Goal: Check status: Check status

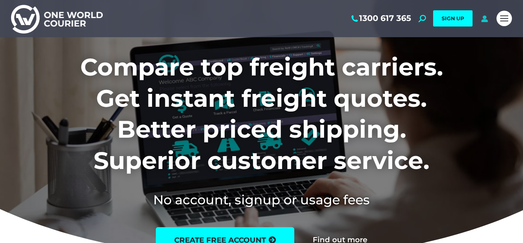
click at [486, 20] on icon at bounding box center [484, 18] width 9 height 7
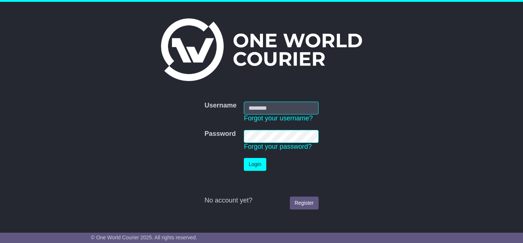
type input "**********"
click at [260, 164] on button "Login" at bounding box center [255, 164] width 22 height 13
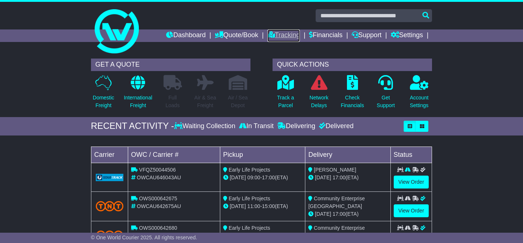
click at [283, 35] on link "Tracking" at bounding box center [283, 35] width 32 height 13
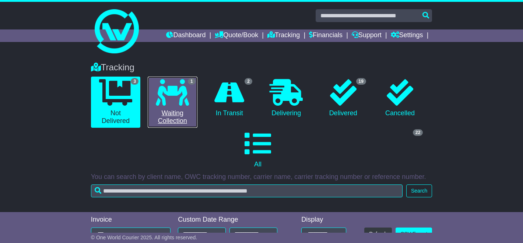
click at [159, 109] on link "1 Waiting Collection" at bounding box center [172, 102] width 49 height 51
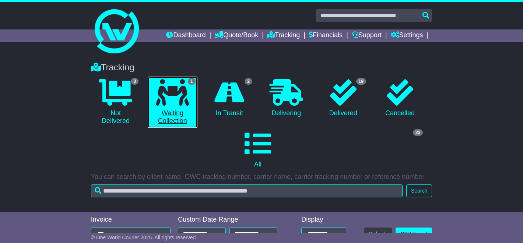
click at [165, 118] on link "1 Waiting Collection" at bounding box center [172, 102] width 49 height 51
click at [497, 104] on div "Tracking 3 Not Delivered 1 Waiting Collection 2 In Transit 0 Delivering 0" at bounding box center [261, 133] width 523 height 157
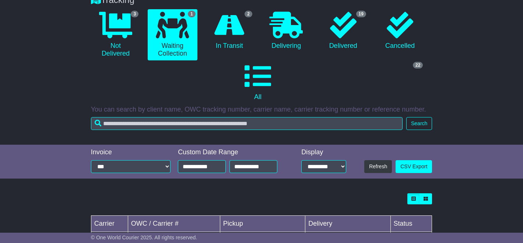
scroll to position [68, 0]
drag, startPoint x: 181, startPoint y: 206, endPoint x: 137, endPoint y: 204, distance: 43.9
click at [137, 242] on div "OWCAU646042AU" at bounding box center [174, 246] width 86 height 8
copy span "OWCAU646042AU"
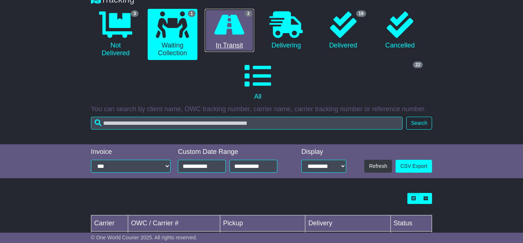
click at [217, 29] on icon at bounding box center [229, 24] width 30 height 27
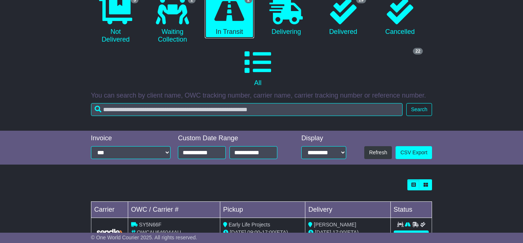
scroll to position [82, 0]
